Goal: Task Accomplishment & Management: Manage account settings

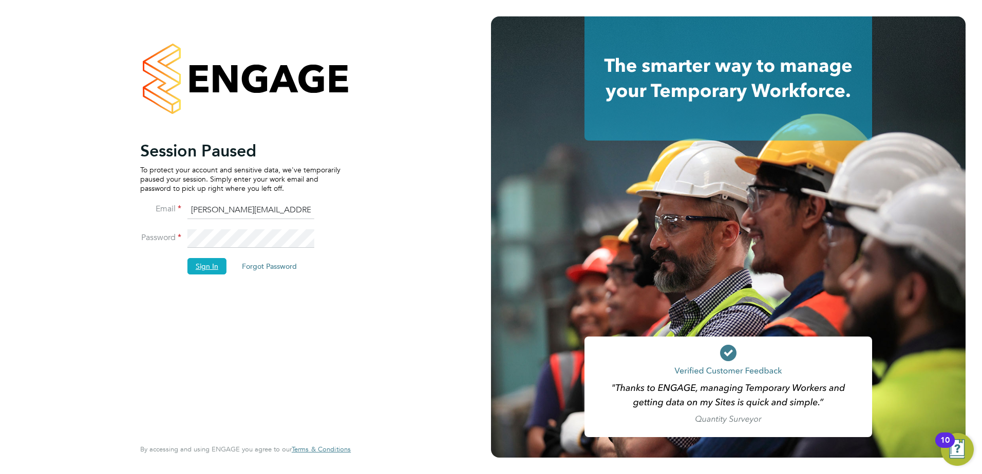
click at [204, 268] on button "Sign In" at bounding box center [206, 266] width 39 height 16
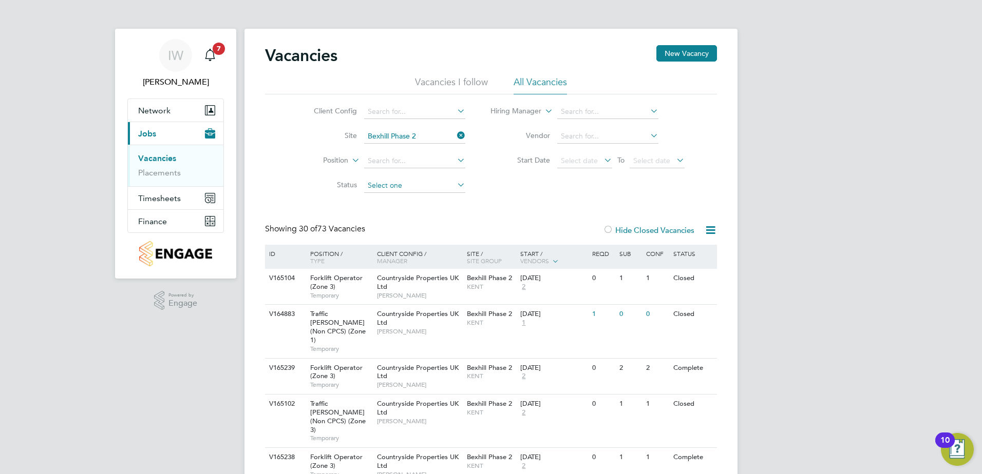
click at [414, 185] on input at bounding box center [414, 186] width 101 height 14
click at [399, 251] on li "Complete" at bounding box center [414, 252] width 102 height 13
type input "Complete"
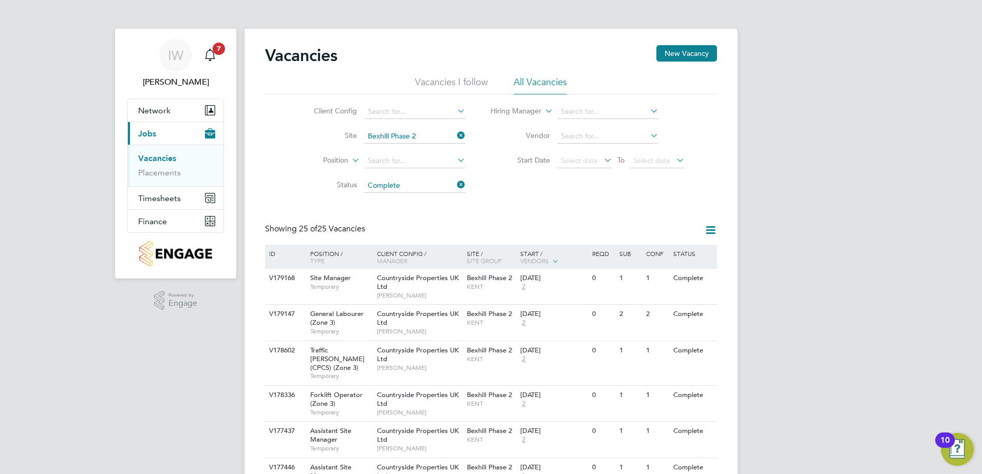
click at [710, 229] on icon at bounding box center [710, 230] width 13 height 13
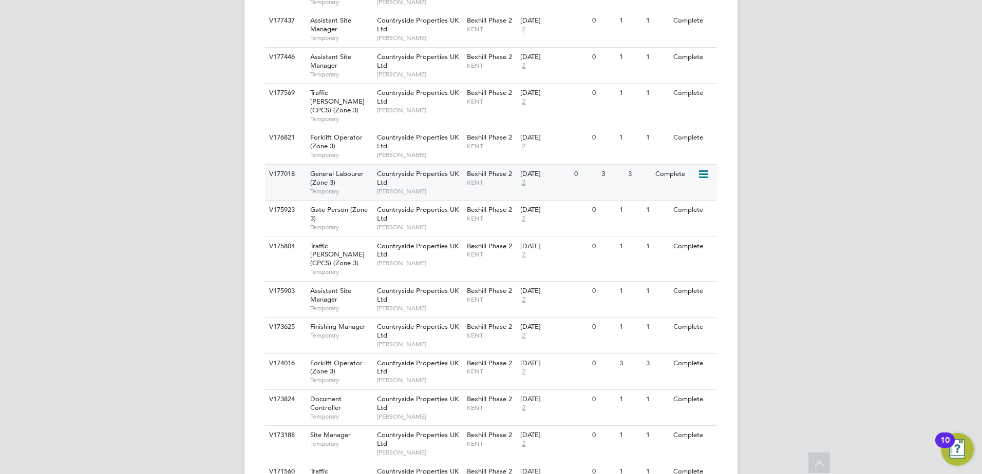
scroll to position [462, 0]
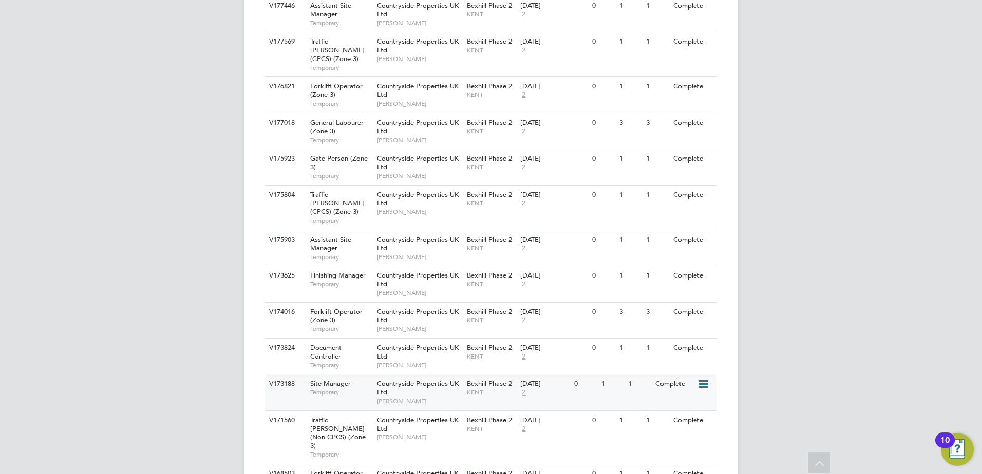
click at [702, 378] on icon at bounding box center [702, 384] width 10 height 12
click at [690, 381] on li "View Details" at bounding box center [677, 382] width 60 height 14
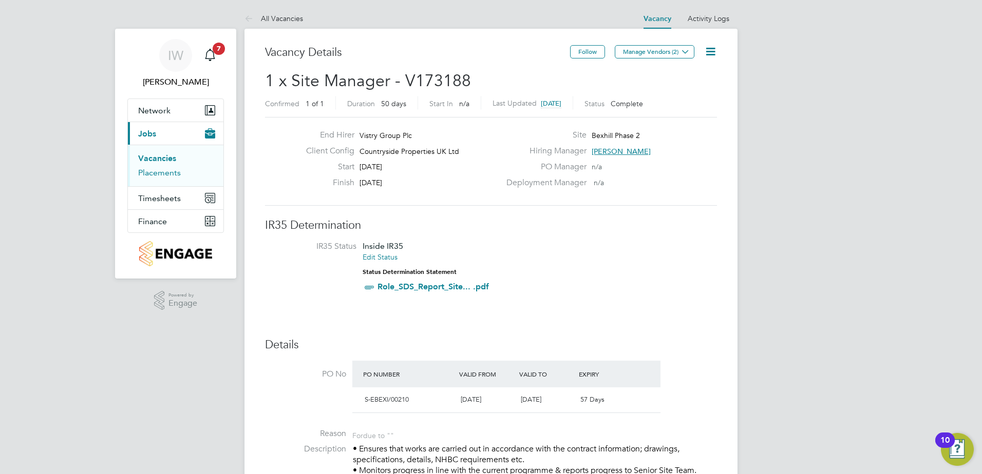
click at [173, 176] on link "Placements" at bounding box center [159, 173] width 43 height 10
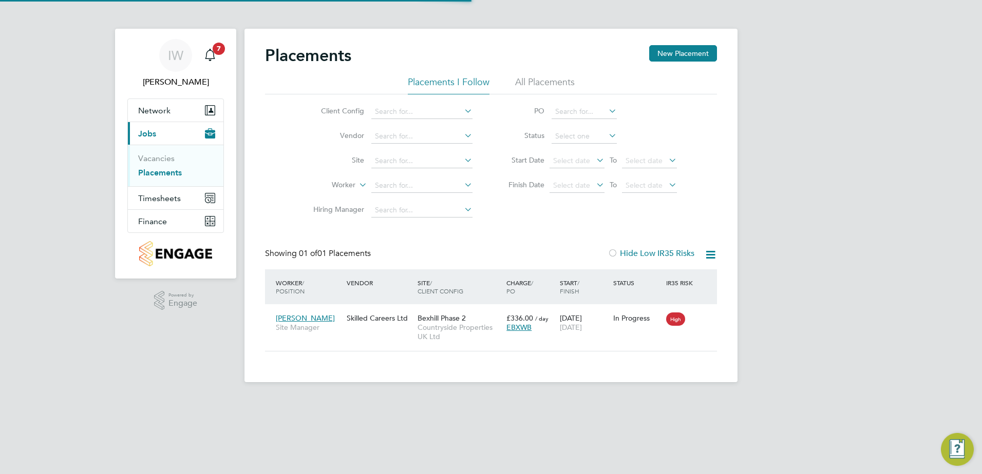
scroll to position [10, 48]
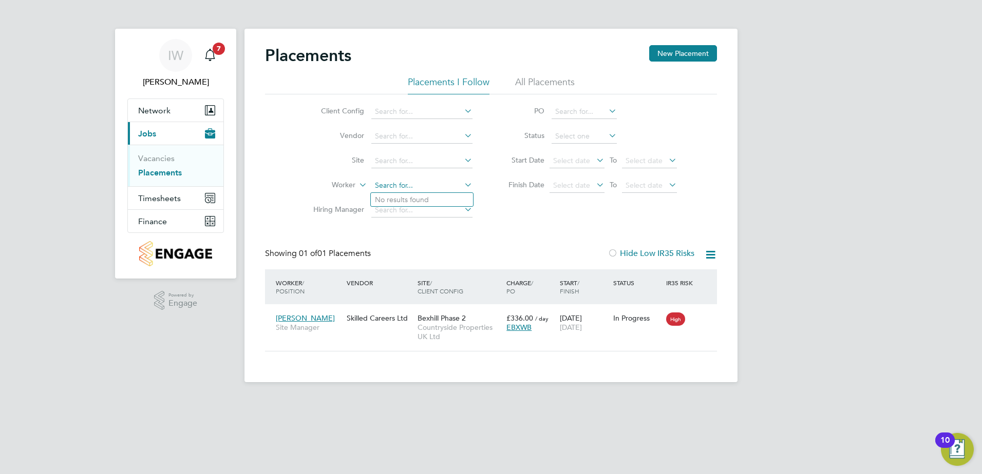
click at [400, 183] on input at bounding box center [421, 186] width 101 height 14
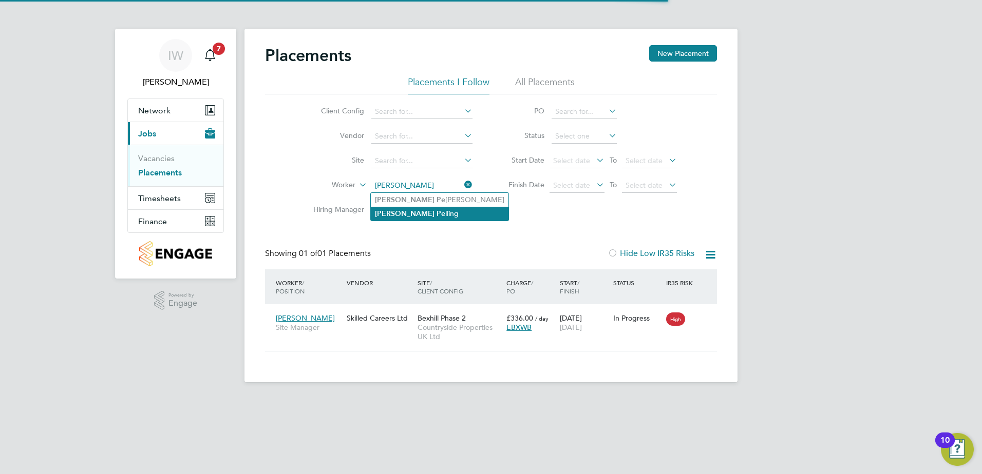
click at [419, 210] on li "Shaun Pe lling" at bounding box center [440, 214] width 138 height 14
type input "Shaun Pelling"
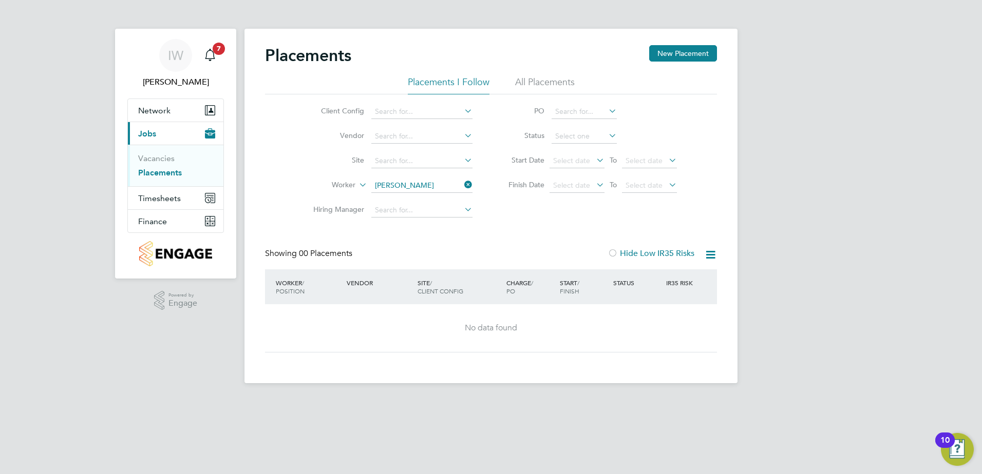
click at [553, 82] on li "All Placements" at bounding box center [545, 85] width 60 height 18
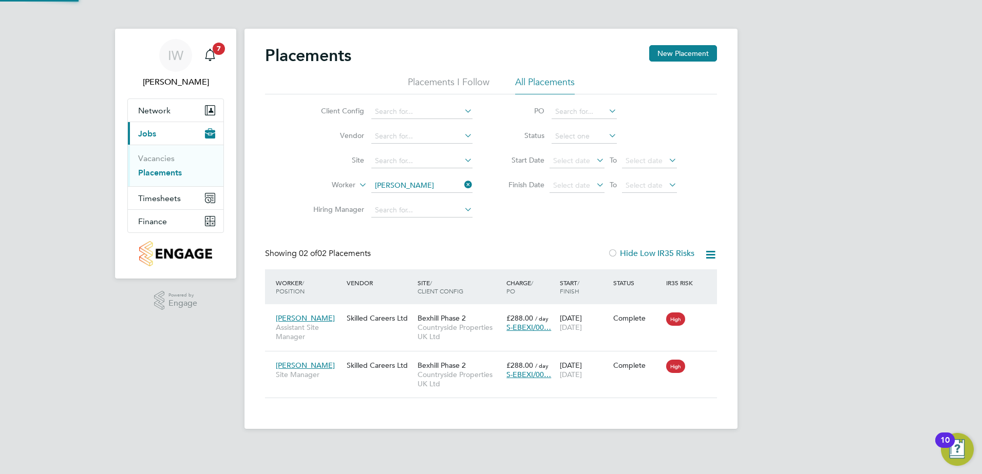
scroll to position [39, 89]
click at [702, 364] on icon at bounding box center [704, 365] width 10 height 12
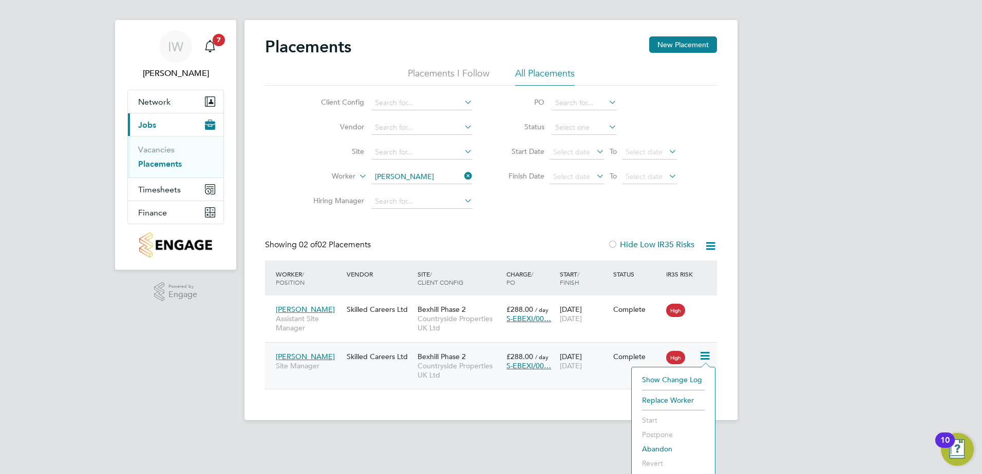
scroll to position [11, 0]
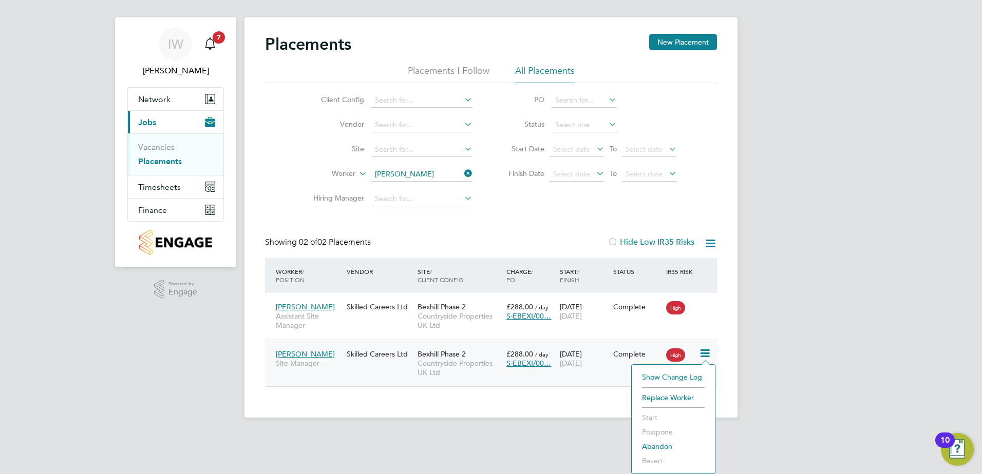
click at [509, 387] on div "Shaun Pelling Site Manager Skilled Careers Ltd Bexhill Phase 2 Countryside Prop…" at bounding box center [491, 363] width 452 height 47
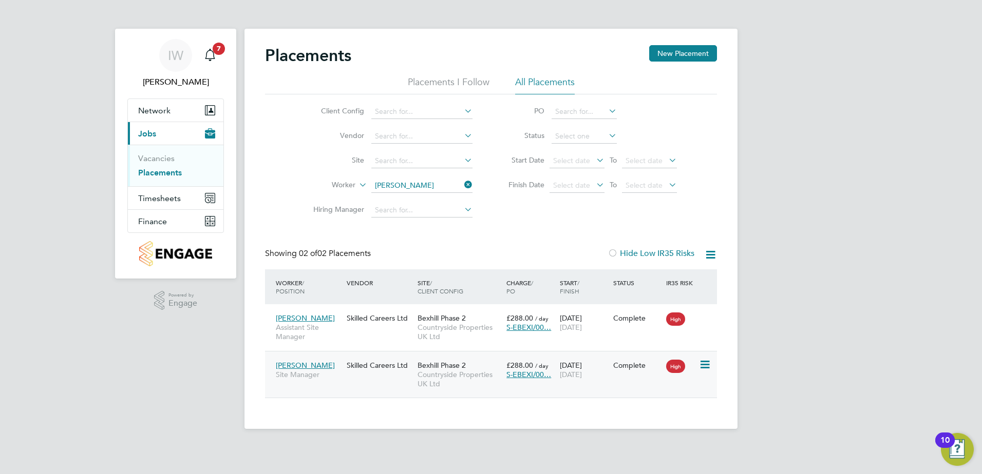
click at [506, 386] on div "Shaun Pelling Site Manager Skilled Careers Ltd Bexhill Phase 2 Countryside Prop…" at bounding box center [491, 374] width 452 height 47
click at [354, 376] on div "Shaun Pelling Site Manager Skilled Careers Ltd Bexhill Phase 2 Countryside Prop…" at bounding box center [491, 374] width 452 height 47
drag, startPoint x: 360, startPoint y: 364, endPoint x: 351, endPoint y: 383, distance: 21.4
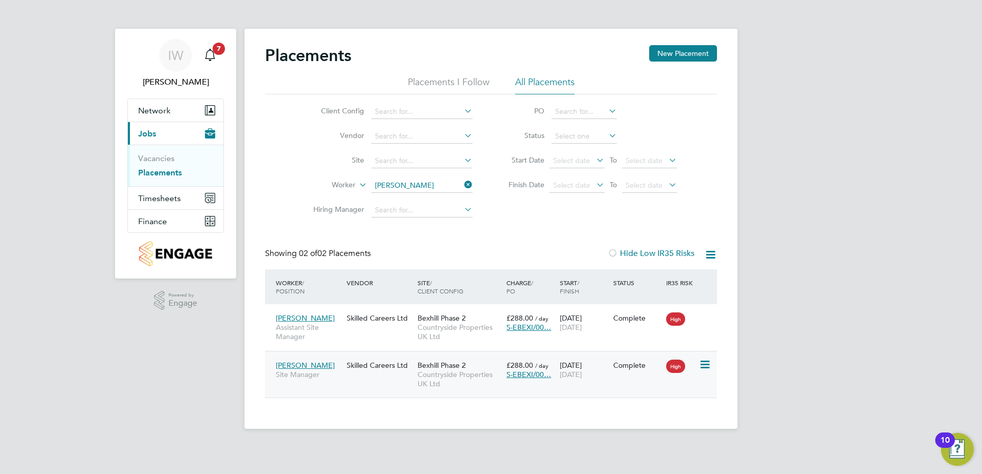
click at [351, 383] on div "Shaun Pelling Site Manager Skilled Careers Ltd Bexhill Phase 2 Countryside Prop…" at bounding box center [491, 374] width 452 height 47
click at [286, 366] on span "Shaun Pelling" at bounding box center [305, 365] width 59 height 9
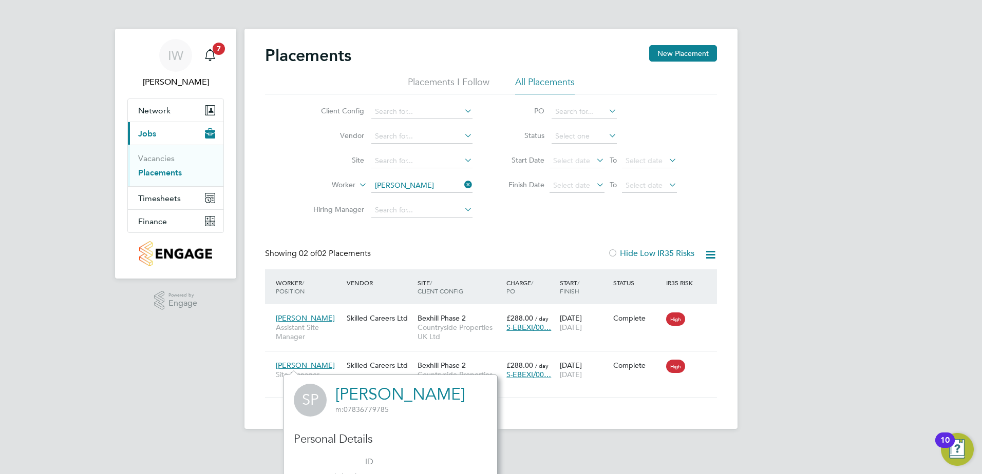
click at [725, 410] on div "Placements New Placement Placements I Follow All Placements Client Config Vendo…" at bounding box center [490, 229] width 493 height 400
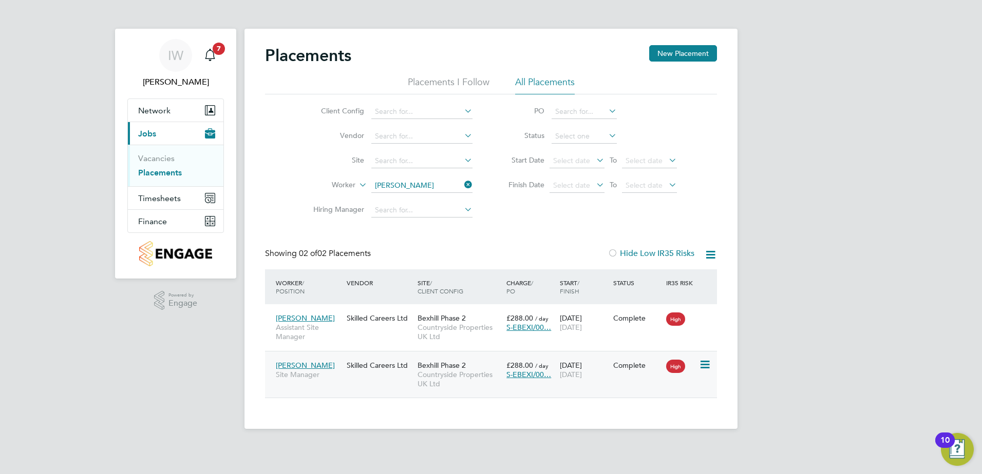
click at [709, 364] on icon at bounding box center [704, 365] width 10 height 12
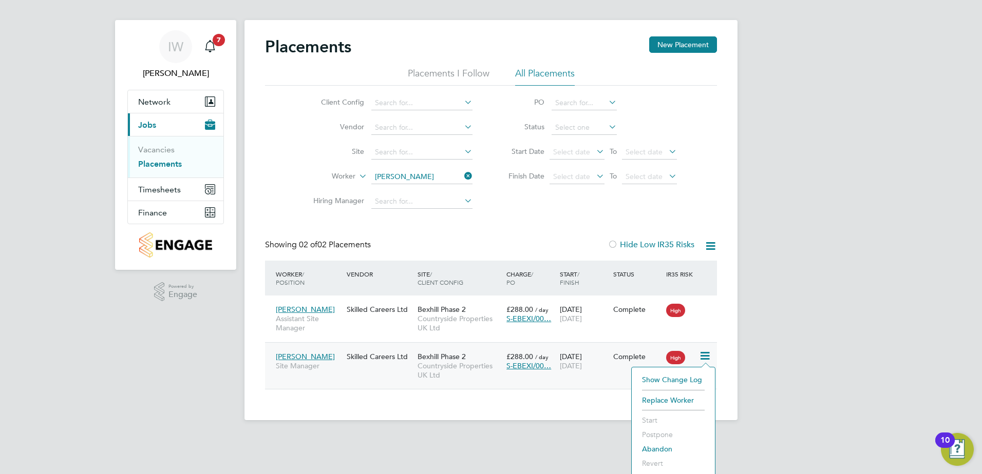
scroll to position [11, 0]
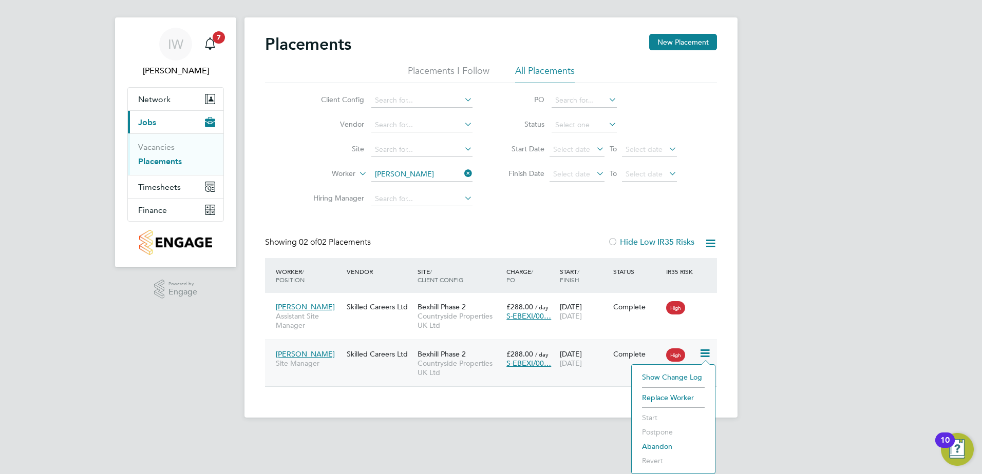
click at [481, 383] on div "Bexhill Phase 2 Countryside Properties UK Ltd" at bounding box center [459, 364] width 89 height 39
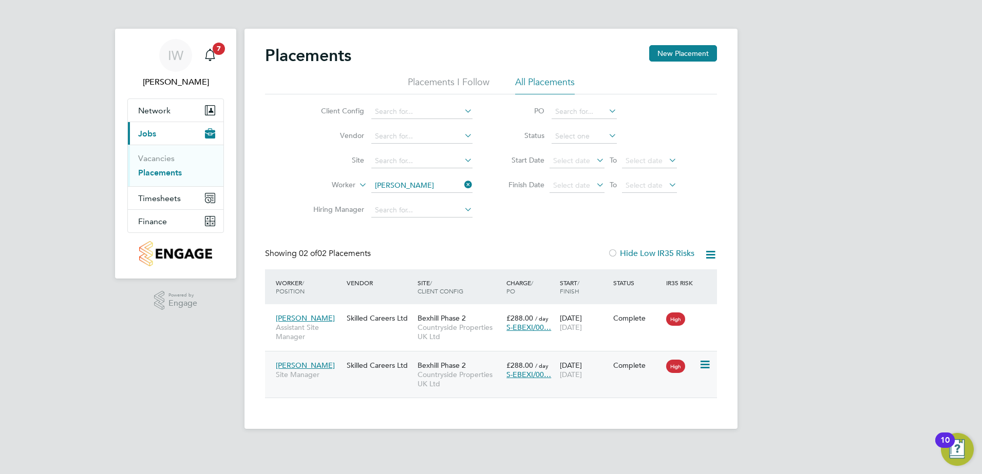
scroll to position [0, 0]
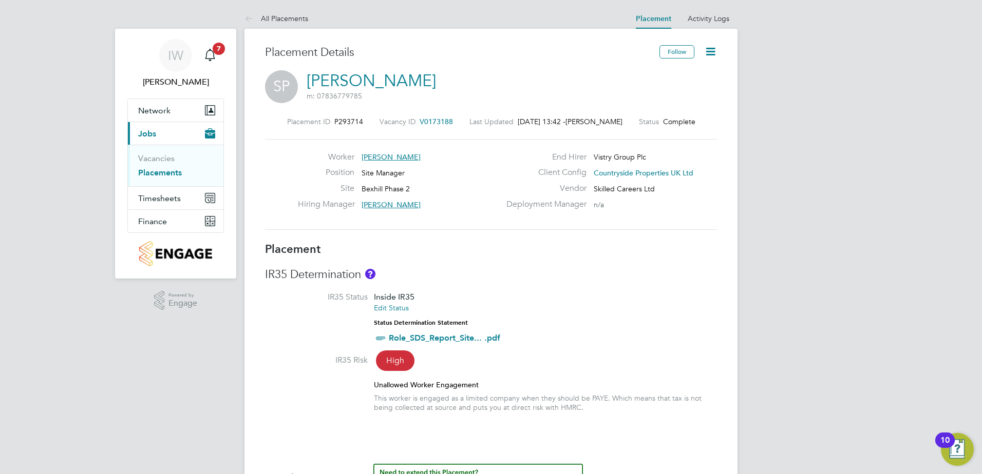
click at [710, 53] on icon at bounding box center [710, 51] width 13 height 13
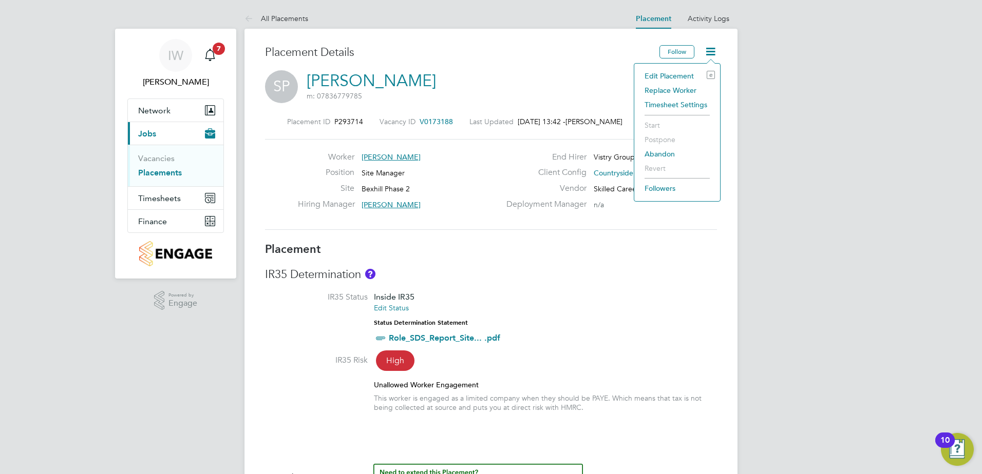
click at [670, 74] on li "Edit Placement e" at bounding box center [676, 76] width 75 height 14
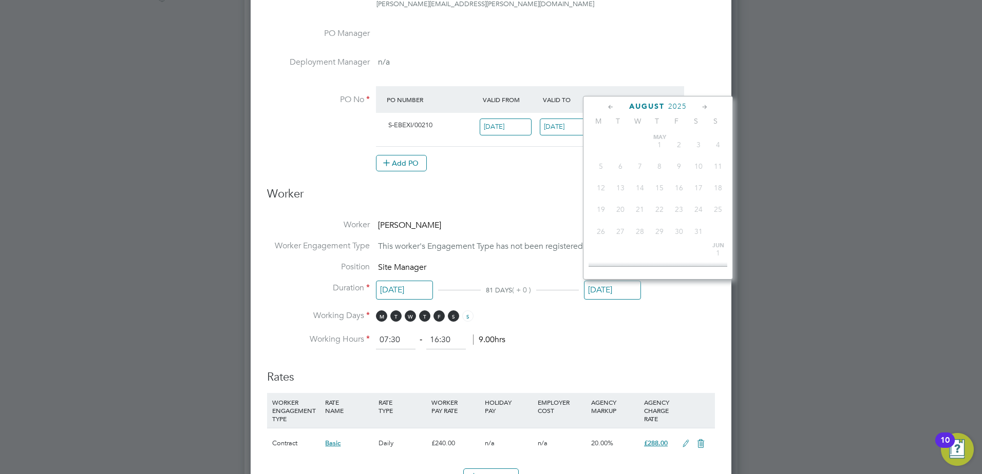
click at [615, 293] on input "28 Aug 2025" at bounding box center [612, 290] width 57 height 19
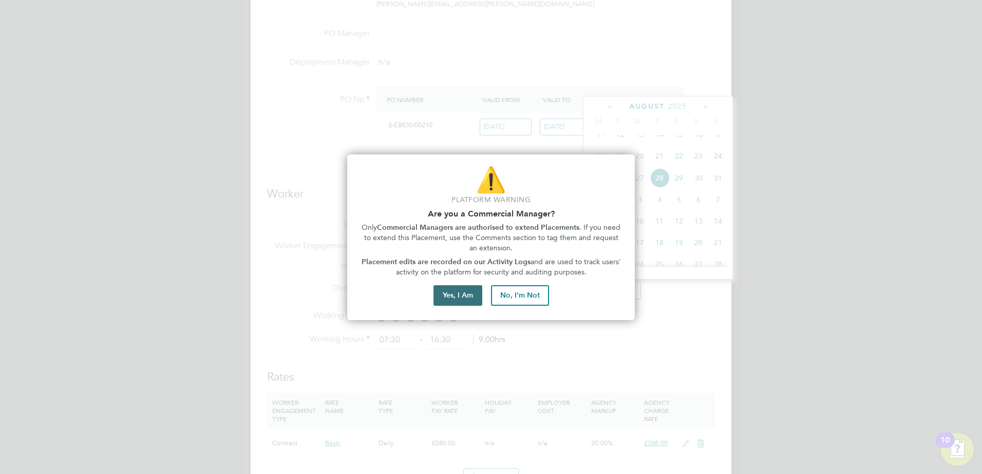
drag, startPoint x: 457, startPoint y: 298, endPoint x: 451, endPoint y: 288, distance: 12.0
click at [451, 288] on button "Yes, I Am" at bounding box center [457, 295] width 49 height 21
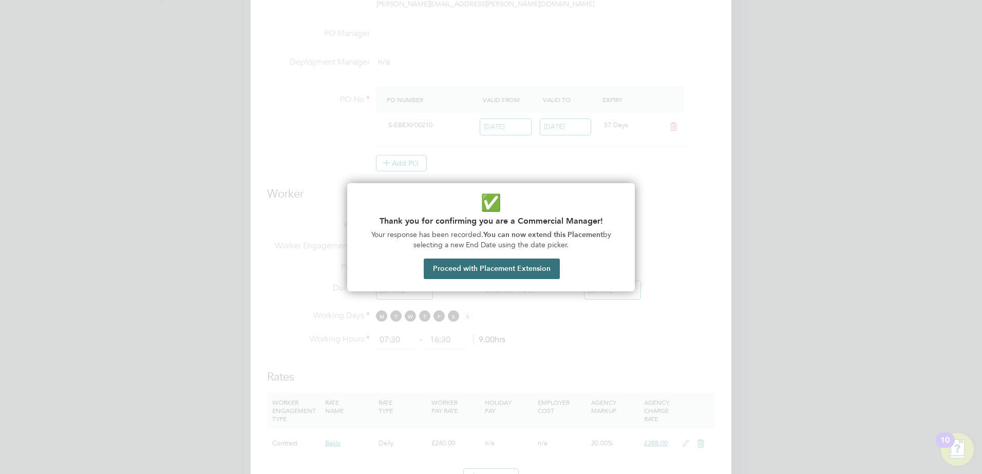
click at [452, 274] on button "Proceed with Placement Extension" at bounding box center [492, 269] width 136 height 21
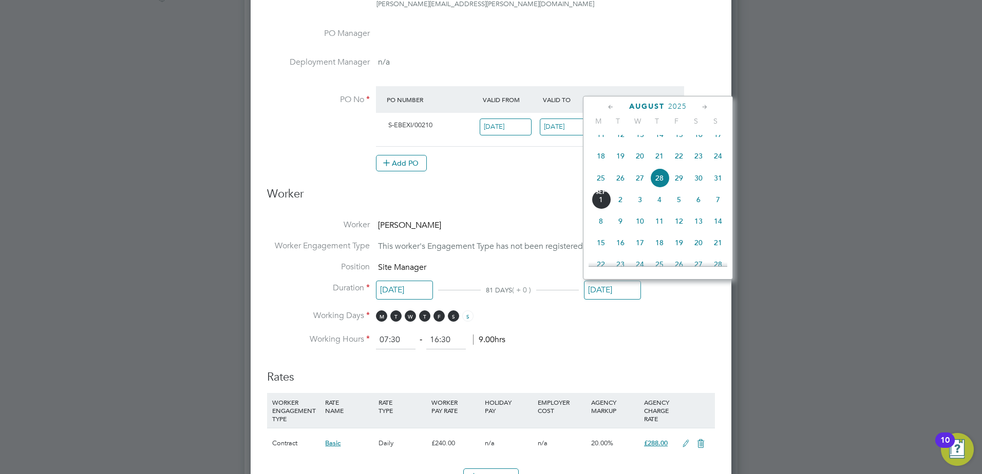
click at [702, 106] on icon at bounding box center [705, 107] width 10 height 11
click at [678, 227] on span "31" at bounding box center [679, 218] width 20 height 20
type input "31 Oct 2025"
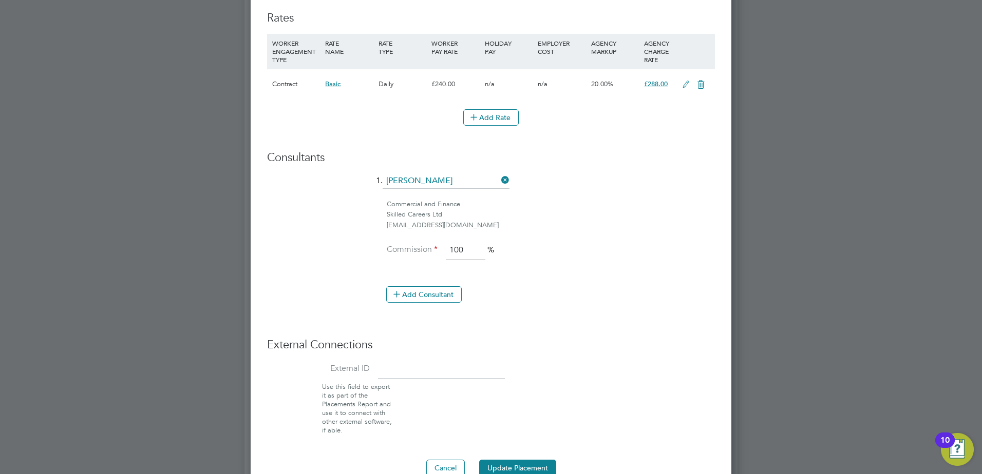
scroll to position [719, 0]
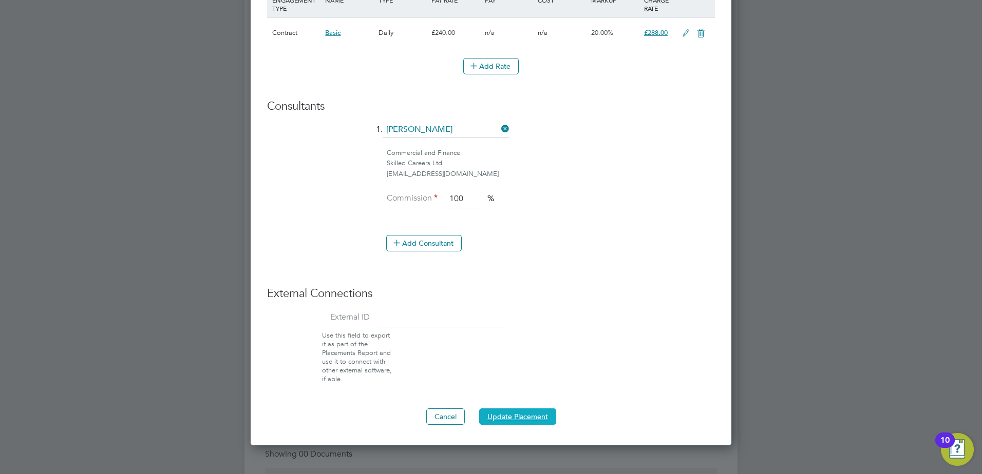
click at [514, 416] on button "Update Placement" at bounding box center [517, 417] width 77 height 16
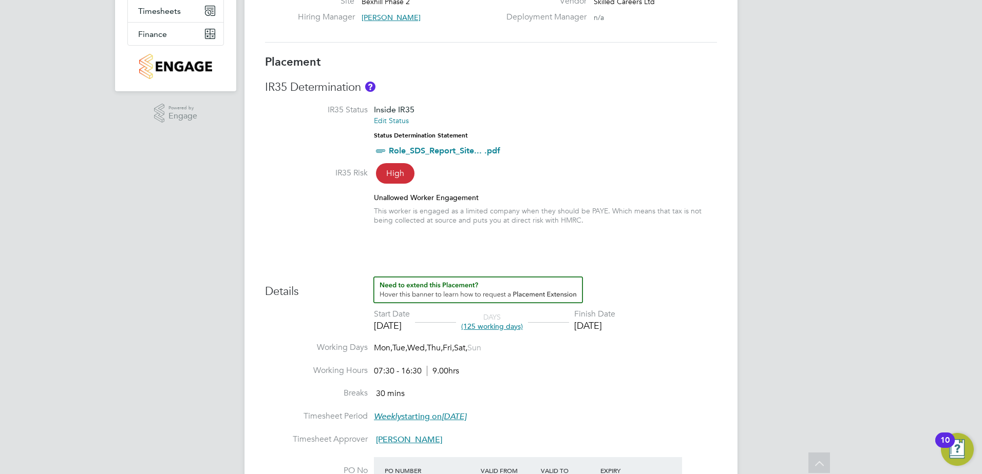
scroll to position [205, 0]
